Goal: Navigation & Orientation: Go to known website

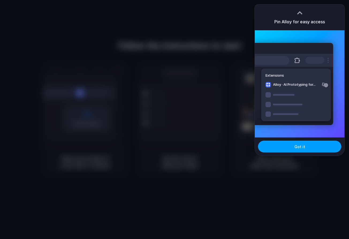
click at [305, 150] on button "Got it" at bounding box center [299, 146] width 83 height 12
